Goal: Find contact information: Find contact information

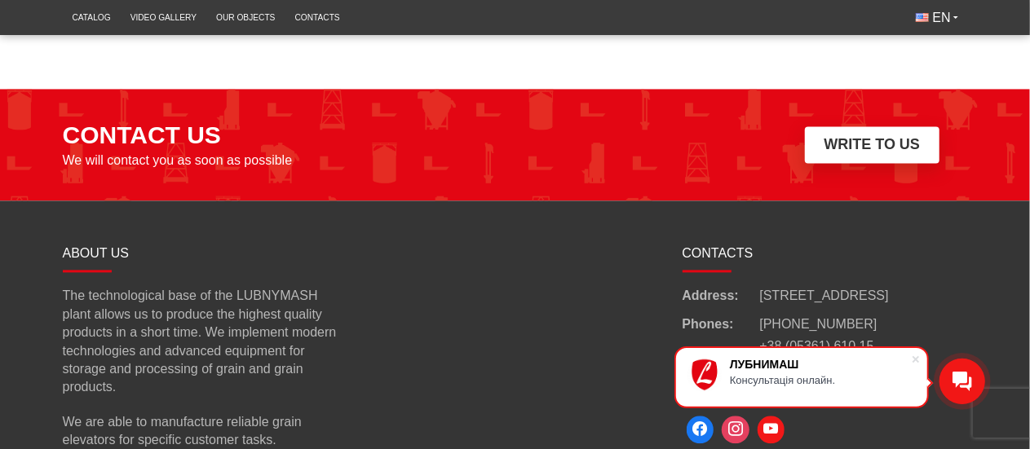
scroll to position [1833, 0]
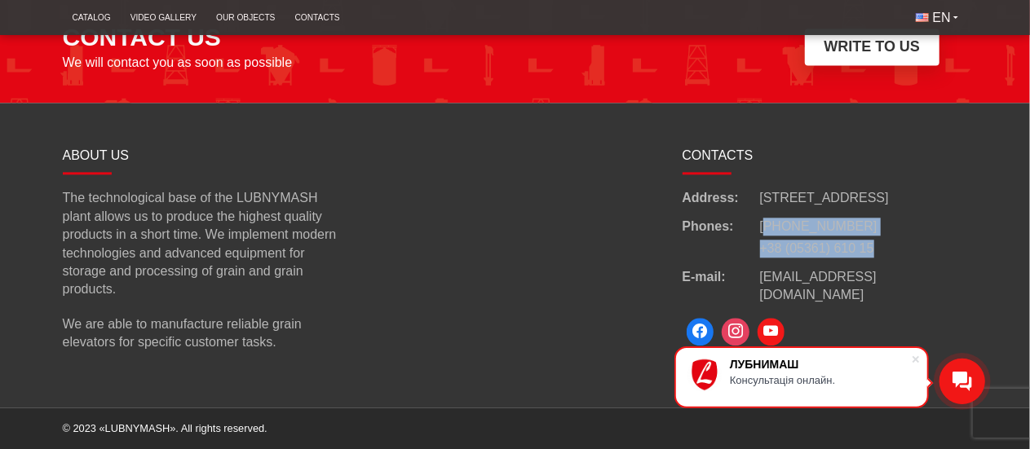
drag, startPoint x: 872, startPoint y: 265, endPoint x: 765, endPoint y: 245, distance: 109.4
click at [765, 245] on div "Phones: [PHONE_NUMBER] +38 (05361) 610 15" at bounding box center [824, 238] width 285 height 41
copy ul "[PHONE_NUMBER] +38 (05361) 610 15"
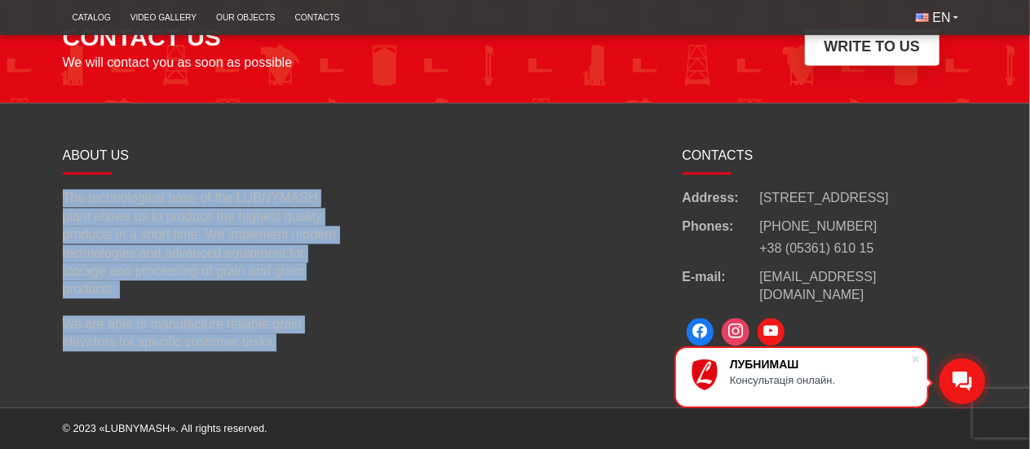
drag, startPoint x: 61, startPoint y: 198, endPoint x: 308, endPoint y: 351, distance: 290.7
click at [308, 351] on div "ABOUT US The technological base of the LUBNYMASH plant allows us to produce the…" at bounding box center [206, 255] width 310 height 227
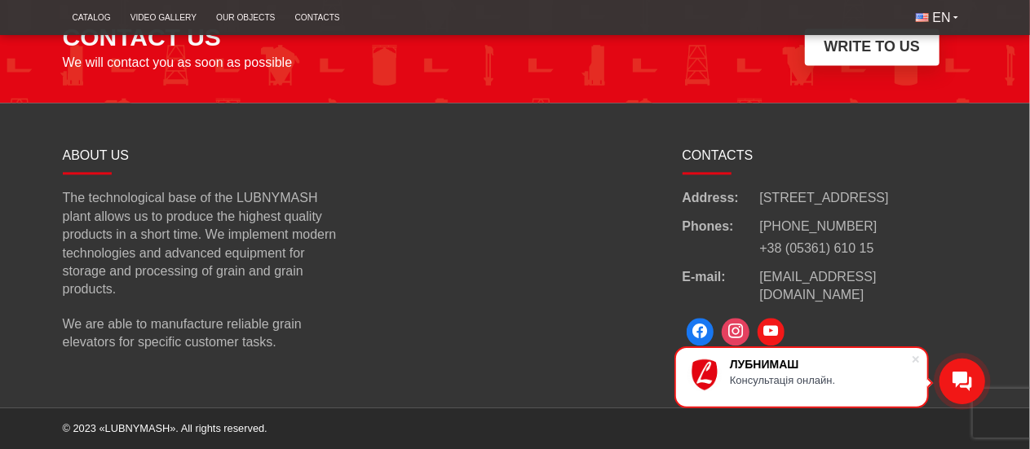
click at [508, 181] on div at bounding box center [515, 255] width 310 height 227
drag, startPoint x: 881, startPoint y: 245, endPoint x: 757, endPoint y: 242, distance: 124.8
click at [757, 242] on div "Phones: [PHONE_NUMBER] +38 (05361) 610 15" at bounding box center [824, 238] width 285 height 41
copy div "[PHONE_NUMBER]"
click at [305, 20] on link "Contacts" at bounding box center [317, 17] width 64 height 27
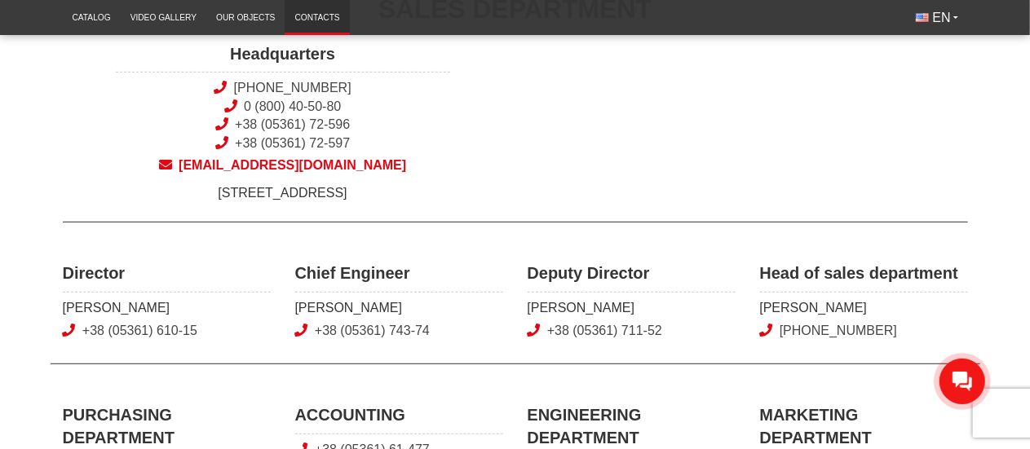
scroll to position [489, 0]
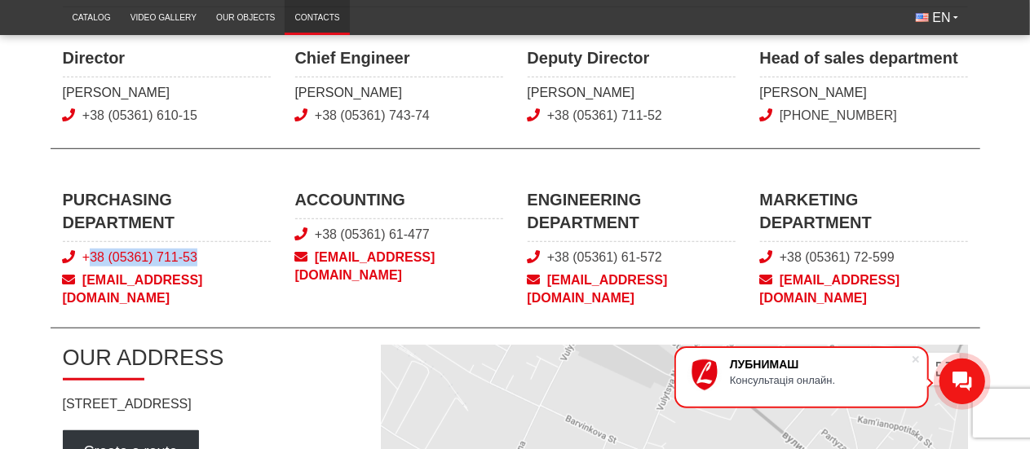
drag, startPoint x: 201, startPoint y: 268, endPoint x: 86, endPoint y: 273, distance: 114.3
click at [86, 267] on span "+38 (05361) 711-53" at bounding box center [167, 258] width 208 height 18
copy link "38 (05361) 711-53"
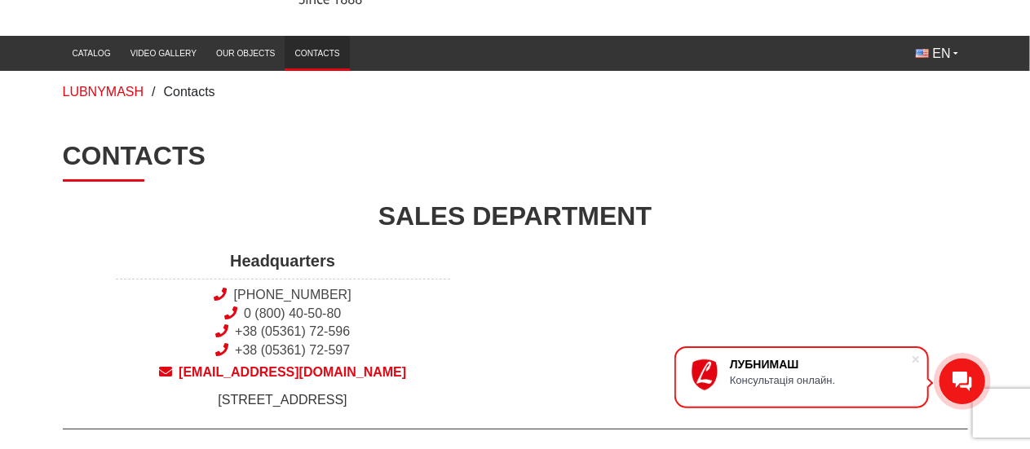
scroll to position [0, 0]
